Goal: Transaction & Acquisition: Purchase product/service

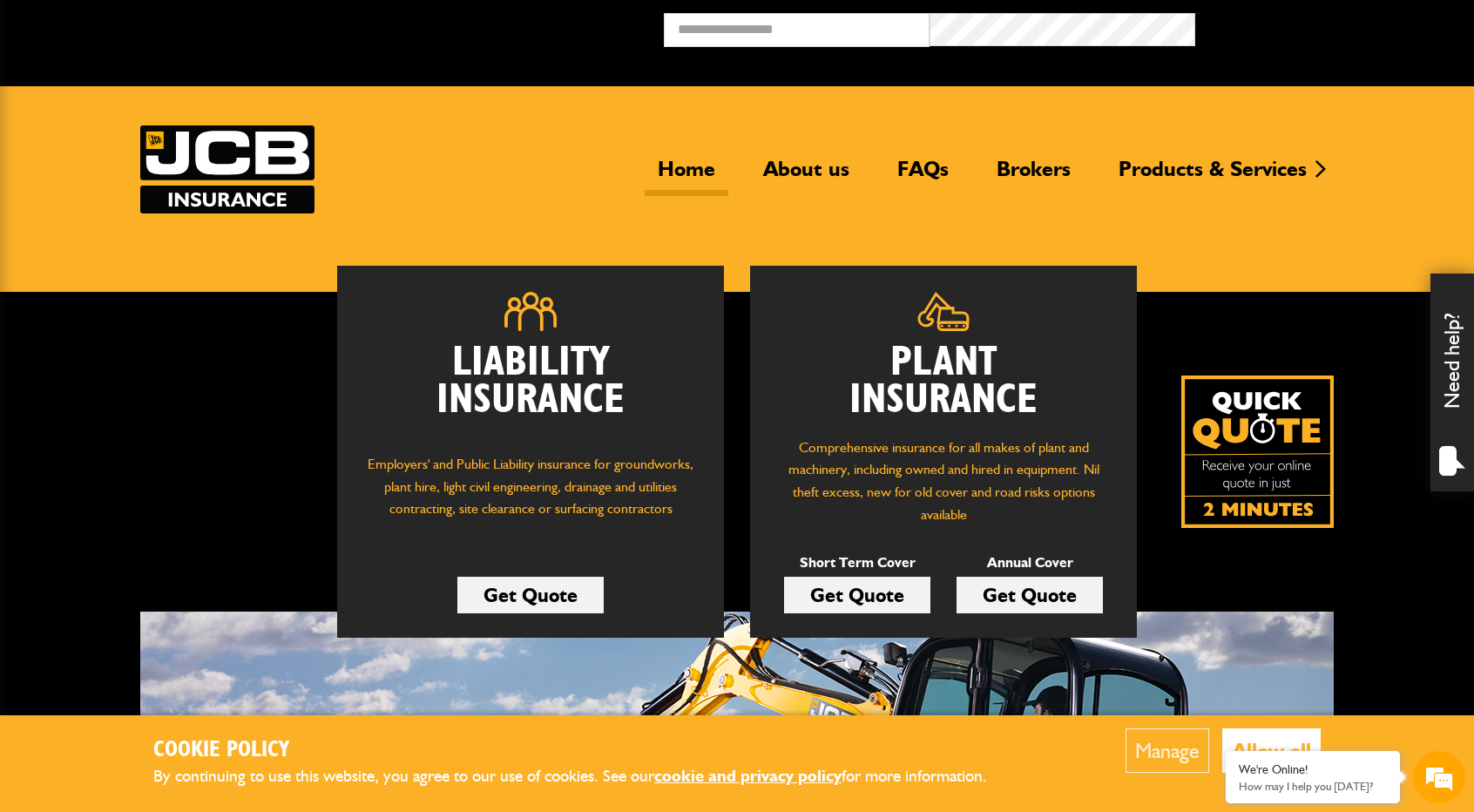
click at [105, 384] on div "Liability Insurance Employers' and Public Liability insurance for groundworks, …" at bounding box center [737, 617] width 1474 height 651
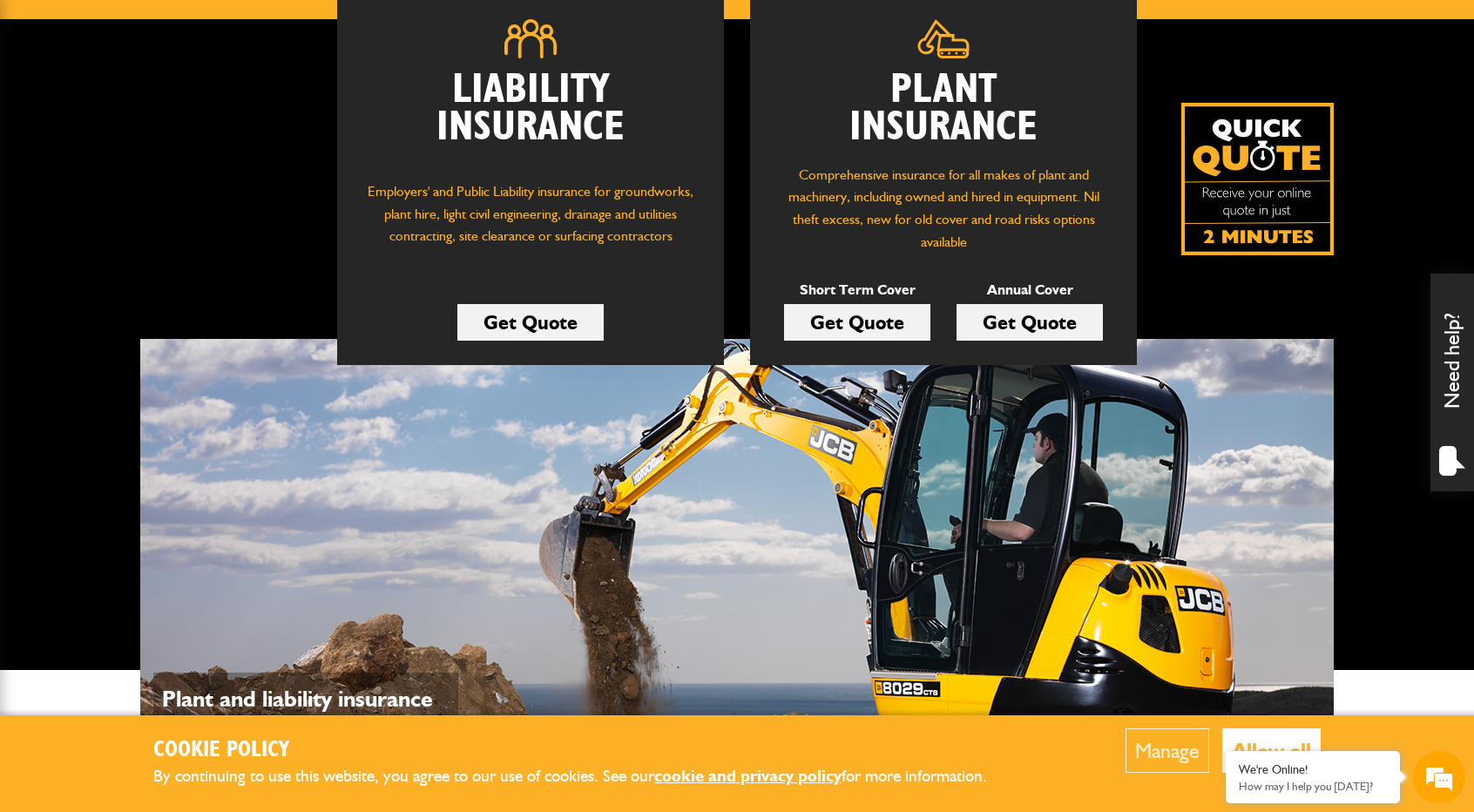
scroll to position [261, 0]
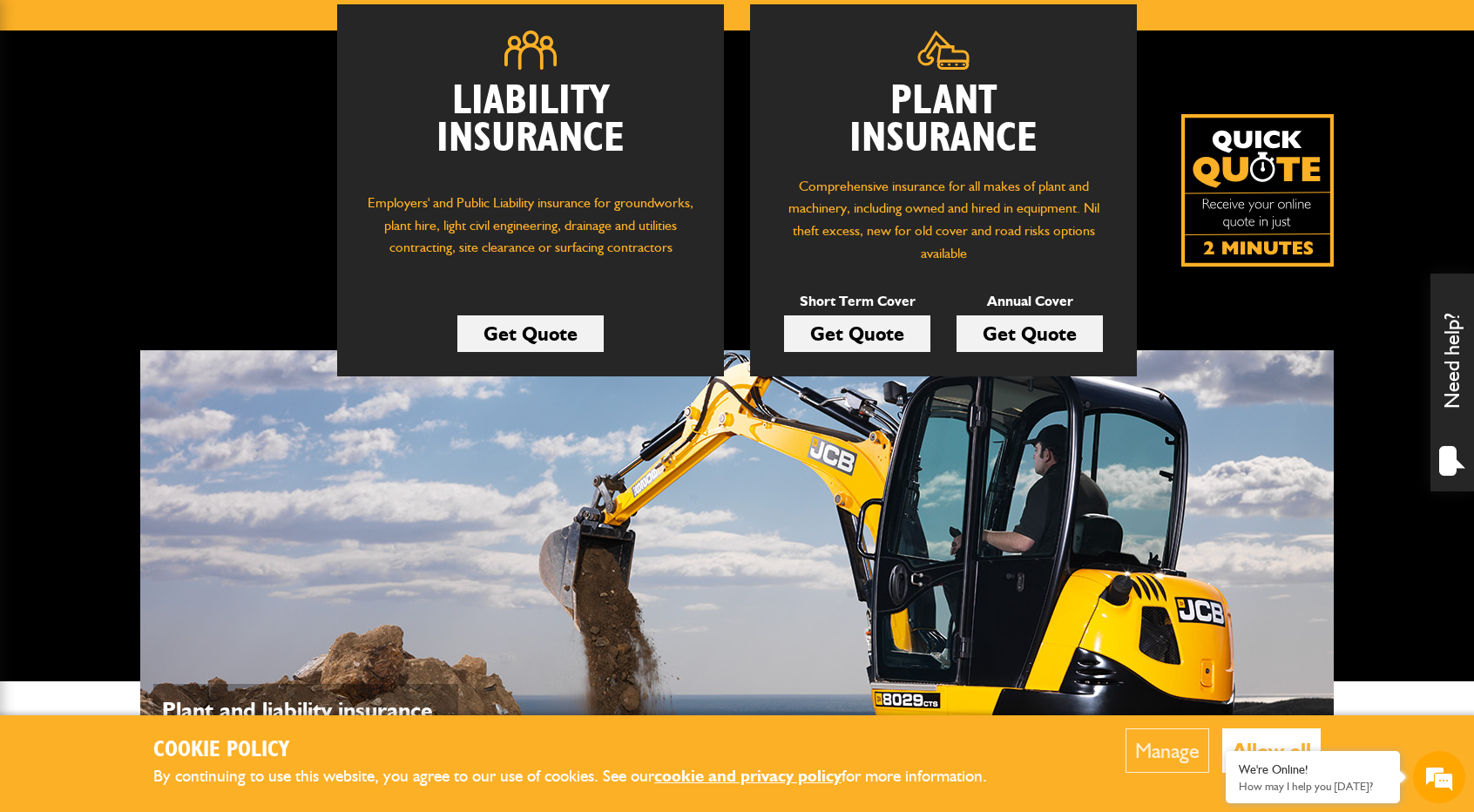
click at [576, 334] on link "Get Quote" at bounding box center [530, 333] width 146 height 37
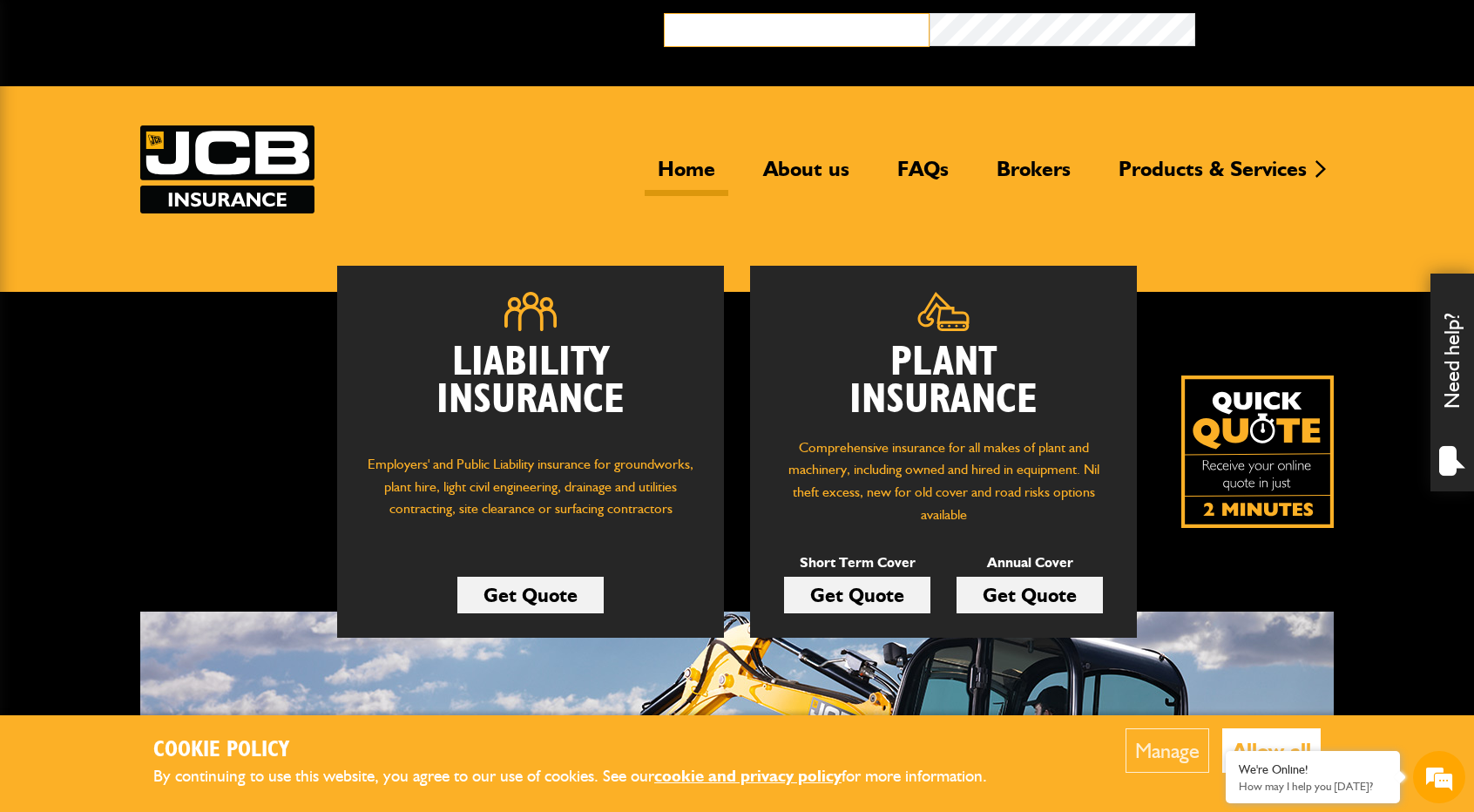
click at [781, 42] on input "email" at bounding box center [797, 30] width 266 height 34
click at [467, 211] on div "Home About us FAQs Brokers Products & Services Construction insurance Car and c…" at bounding box center [737, 169] width 1193 height 88
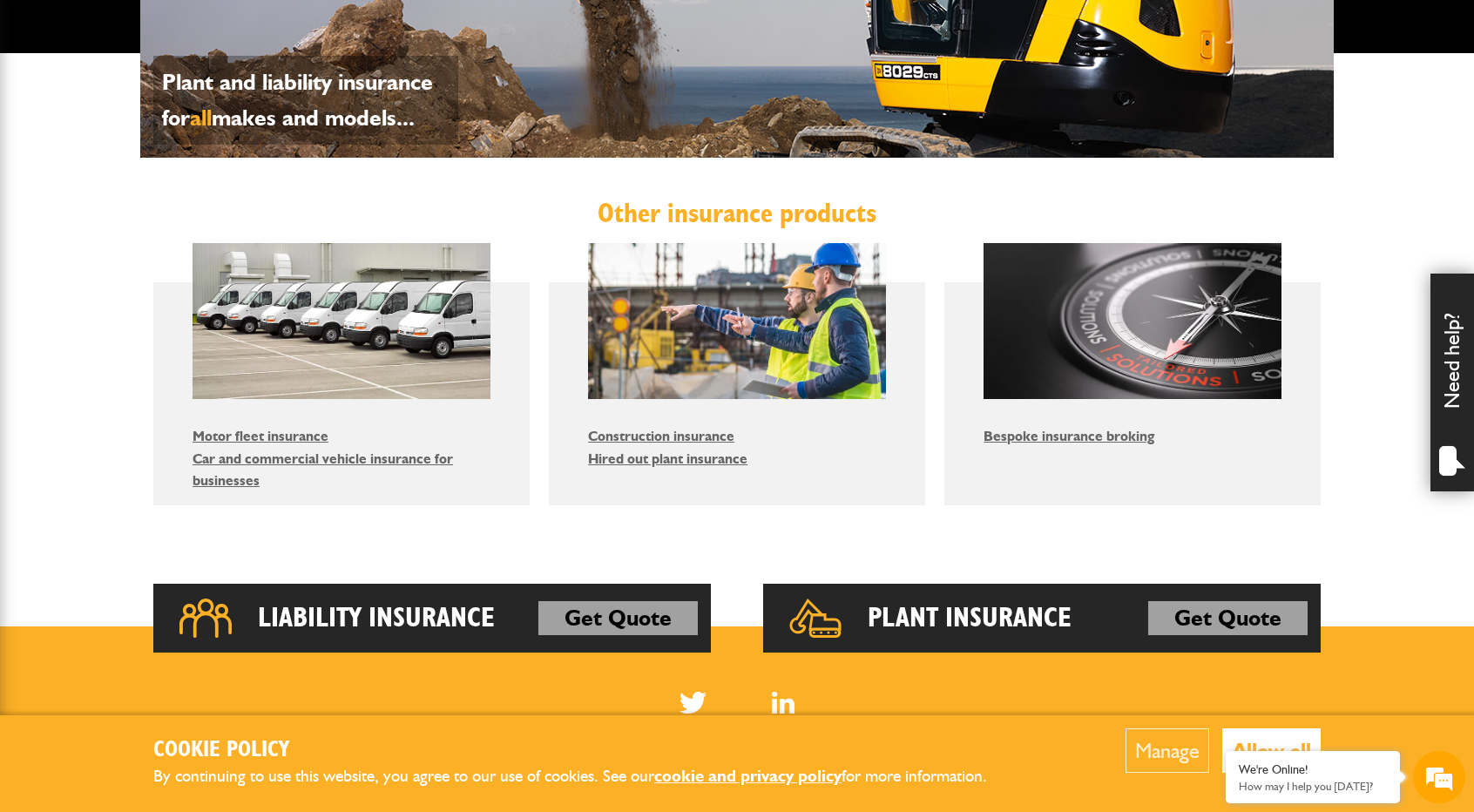
scroll to position [913, 0]
